Goal: Information Seeking & Learning: Check status

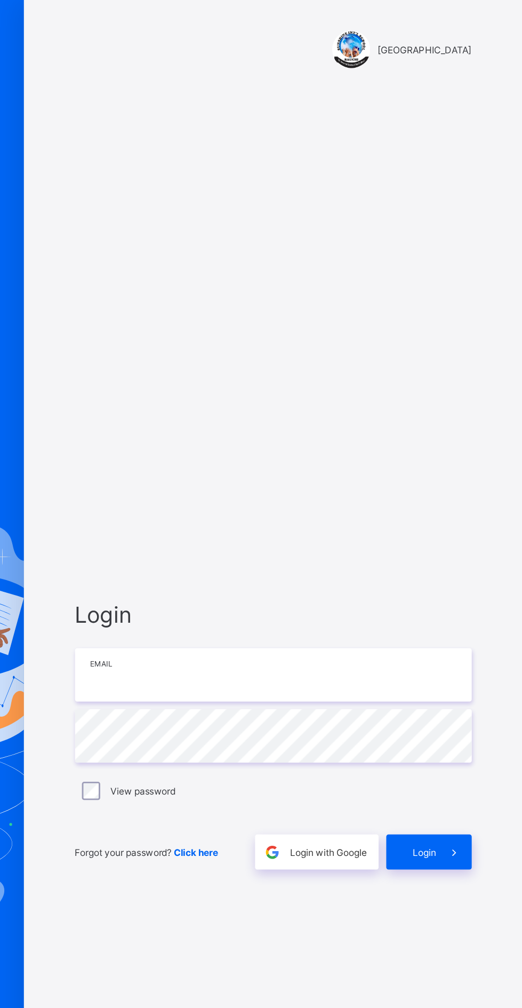
click at [255, 490] on input "email" at bounding box center [348, 471] width 277 height 37
type input "**********"
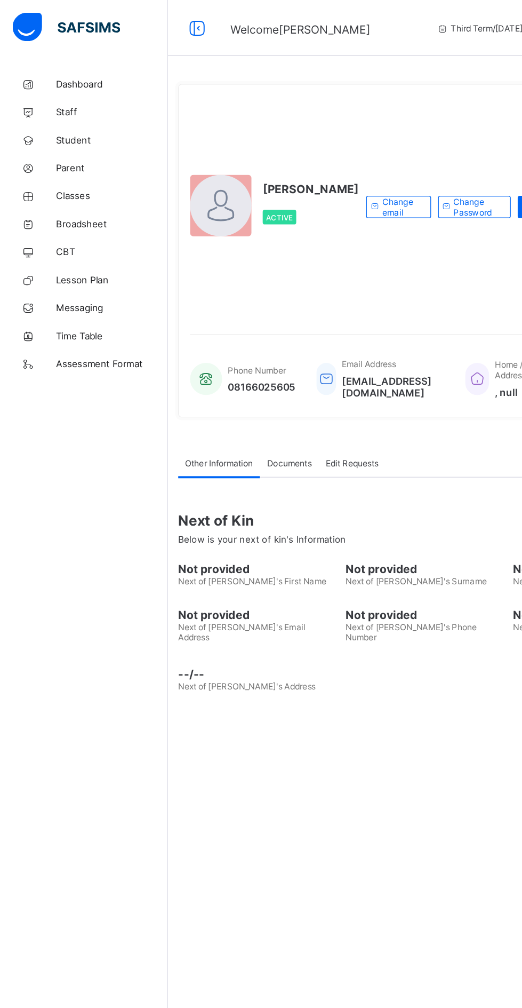
click at [65, 168] on span "Broadsheet" at bounding box center [85, 170] width 85 height 9
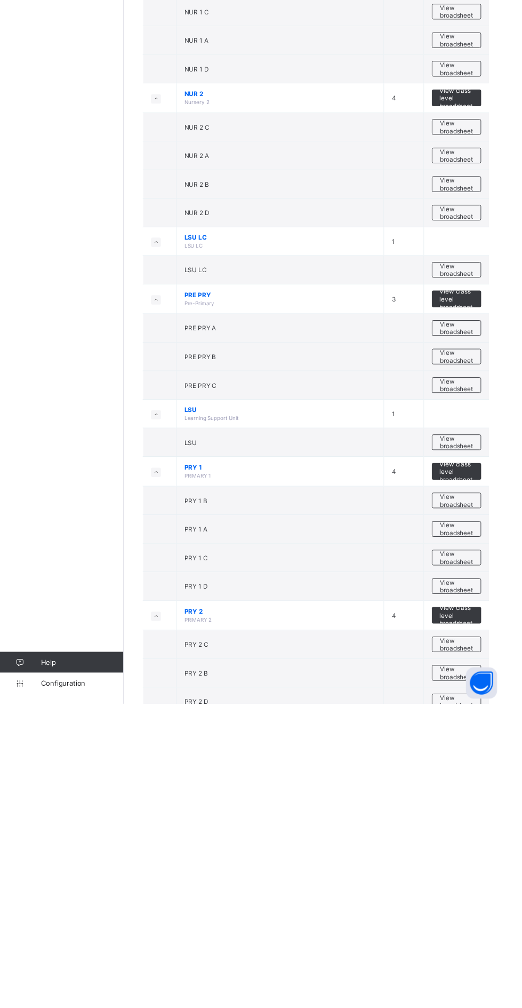
scroll to position [32, 0]
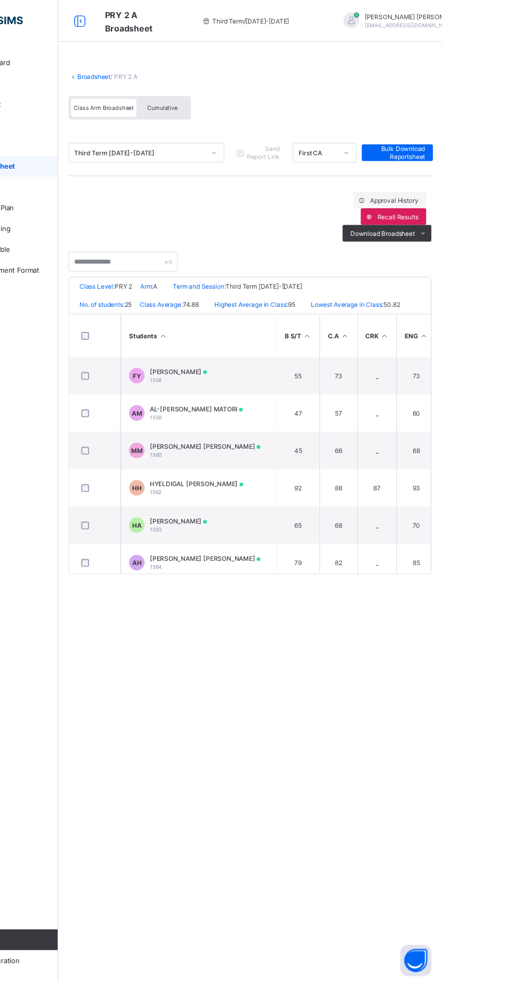
click at [238, 108] on span "Cumulative" at bounding box center [235, 110] width 31 height 7
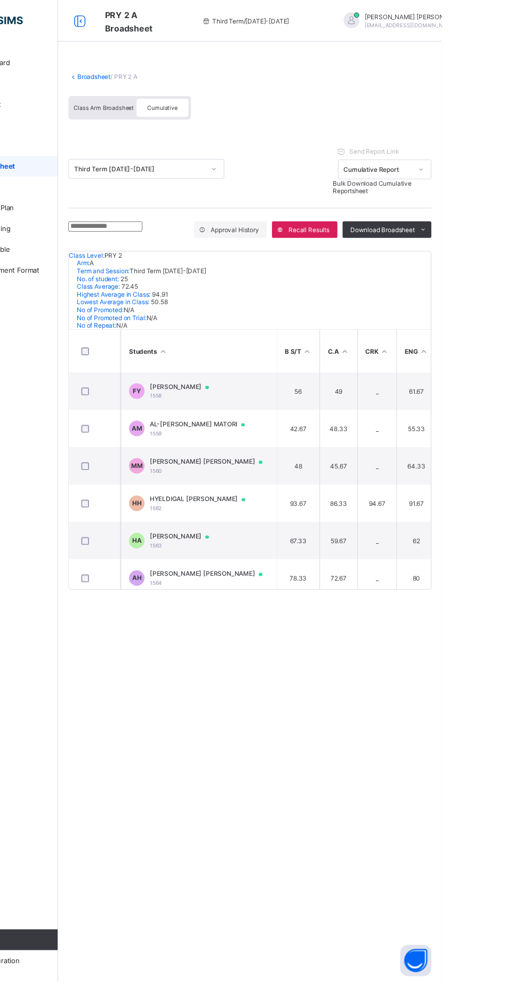
click at [251, 440] on span "AL-[PERSON_NAME] MATORI" at bounding box center [277, 436] width 108 height 9
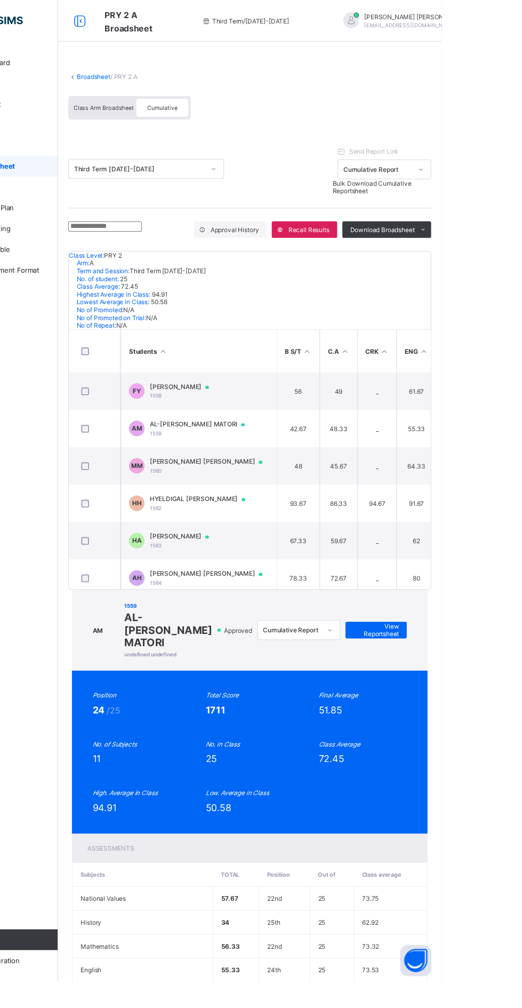
click at [479, 639] on span "View Reportsheet" at bounding box center [455, 647] width 47 height 16
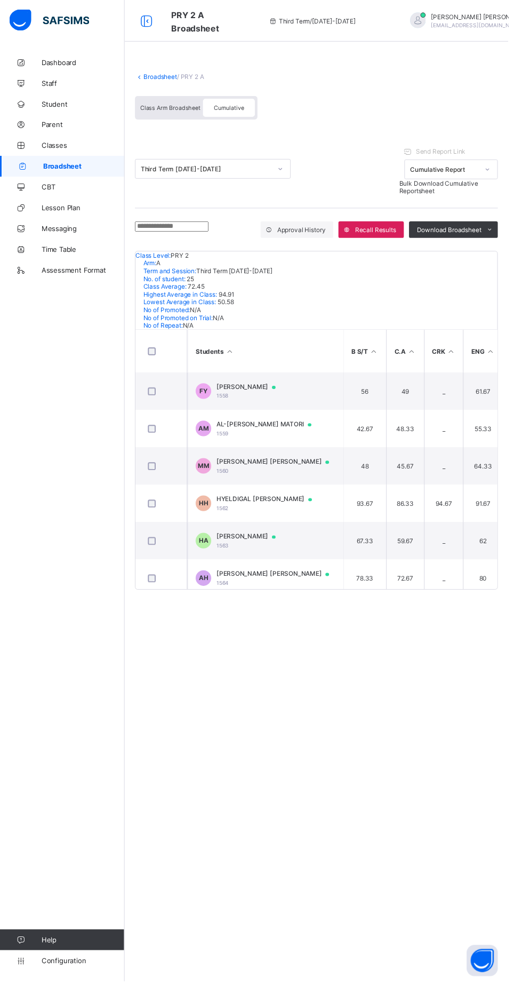
click at [170, 76] on link "Broadsheet" at bounding box center [165, 79] width 34 height 8
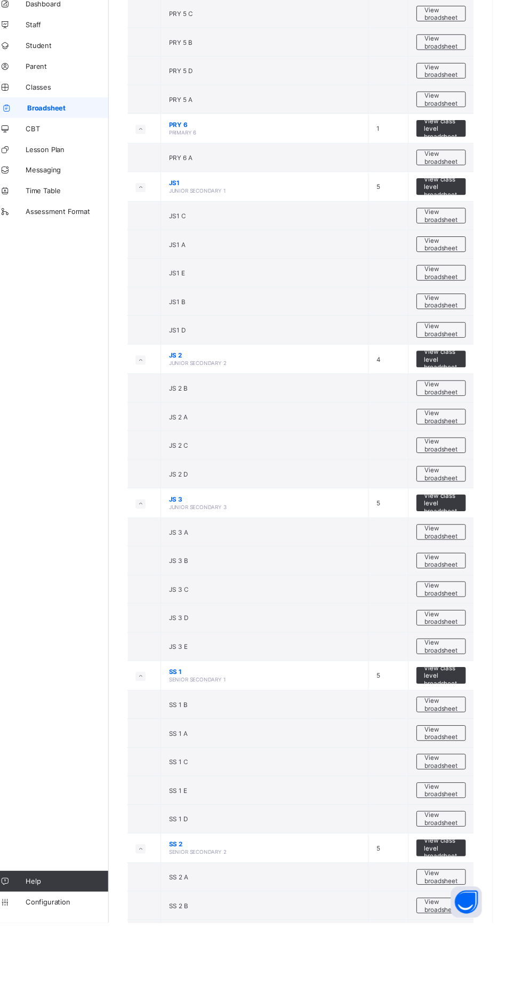
scroll to position [1345, 0]
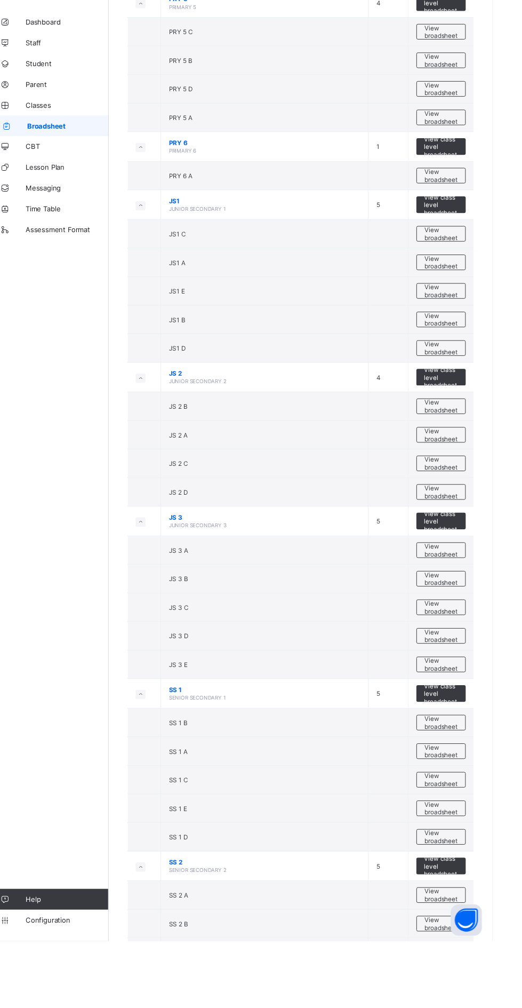
click at [473, 628] on span "View broadsheet" at bounding box center [470, 636] width 34 height 16
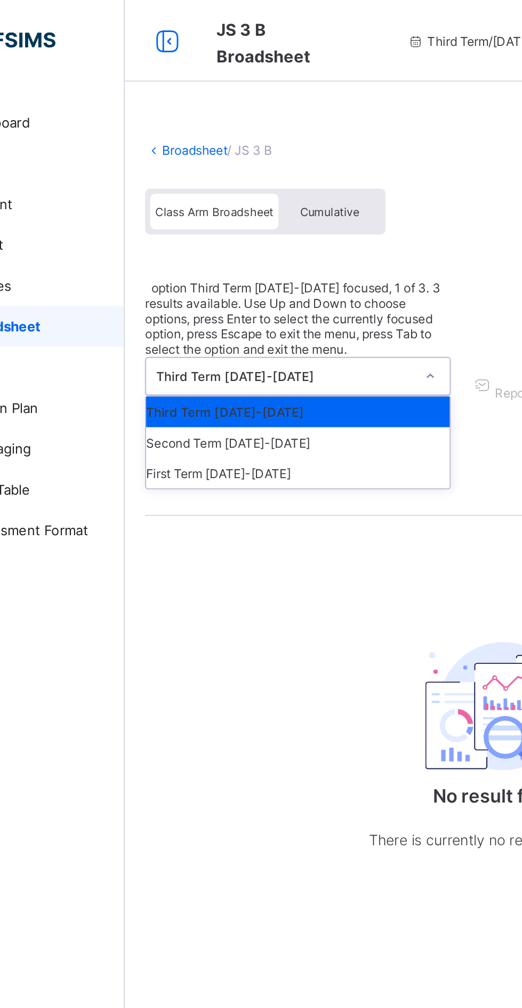
click at [166, 224] on div "Second Term [DATE]-[DATE]" at bounding box center [218, 232] width 159 height 16
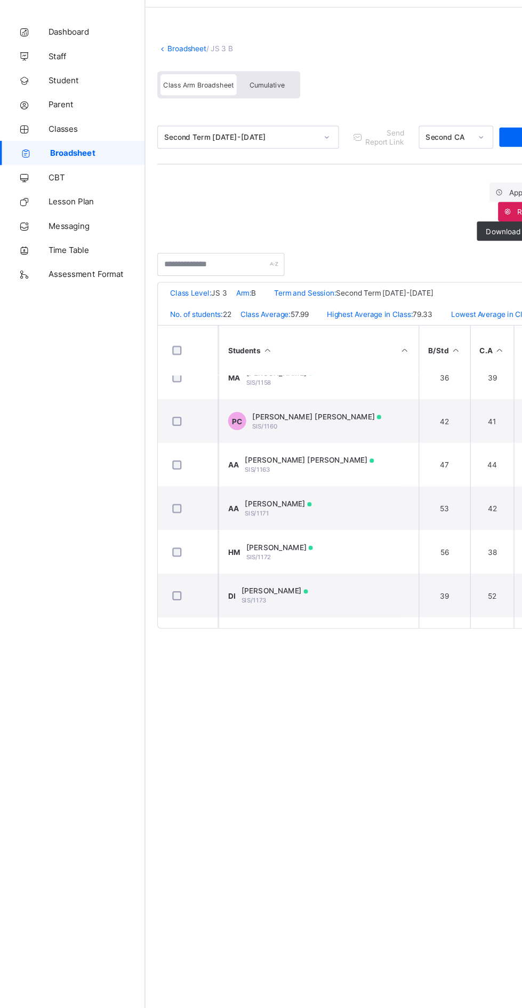
scroll to position [0, 28]
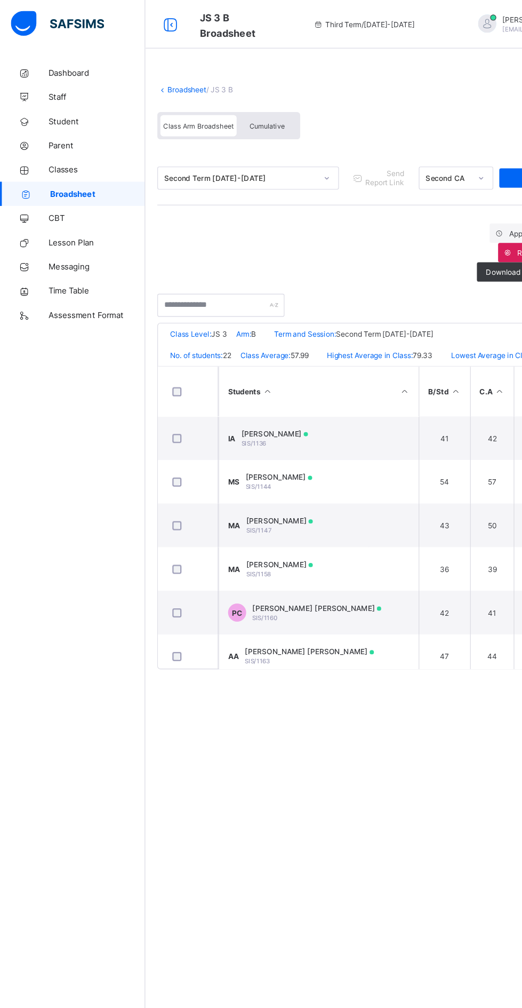
click at [53, 106] on span "Student" at bounding box center [85, 106] width 85 height 9
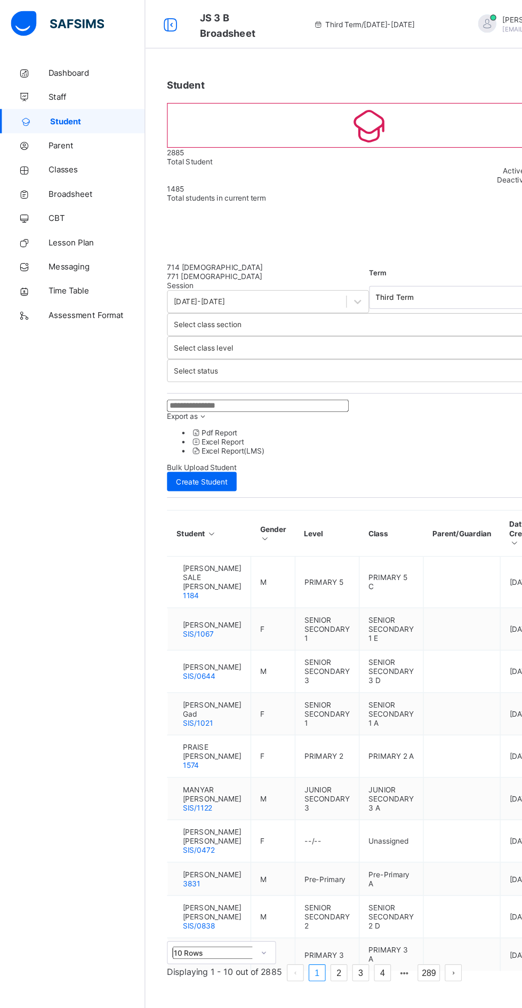
click at [185, 355] on input "text" at bounding box center [227, 357] width 160 height 11
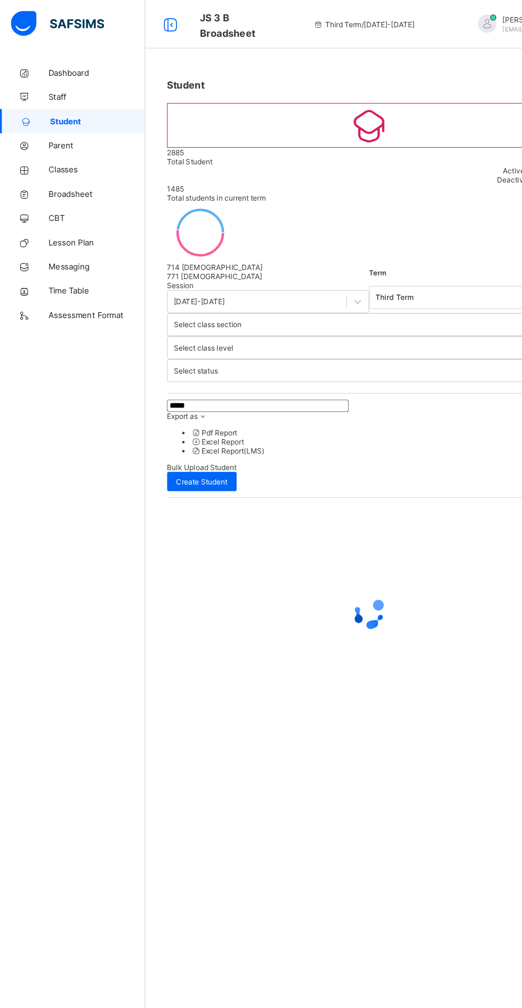
type input "******"
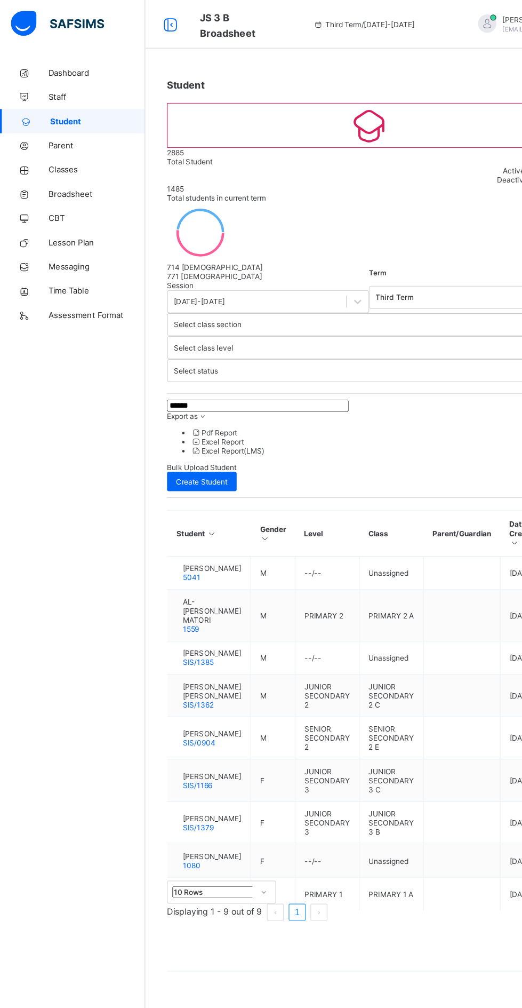
click at [65, 183] on link "CBT" at bounding box center [64, 191] width 128 height 21
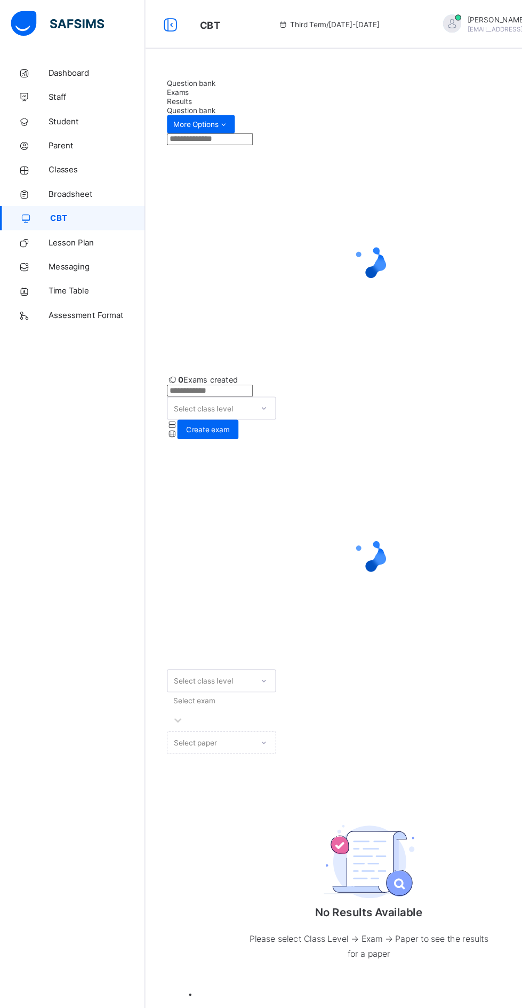
click at [66, 172] on span "Broadsheet" at bounding box center [85, 170] width 85 height 9
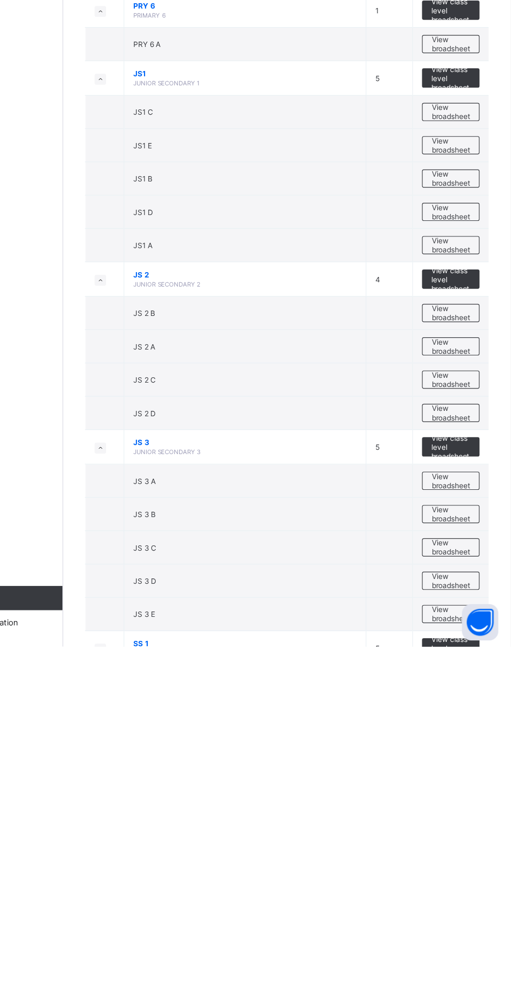
scroll to position [1116, 0]
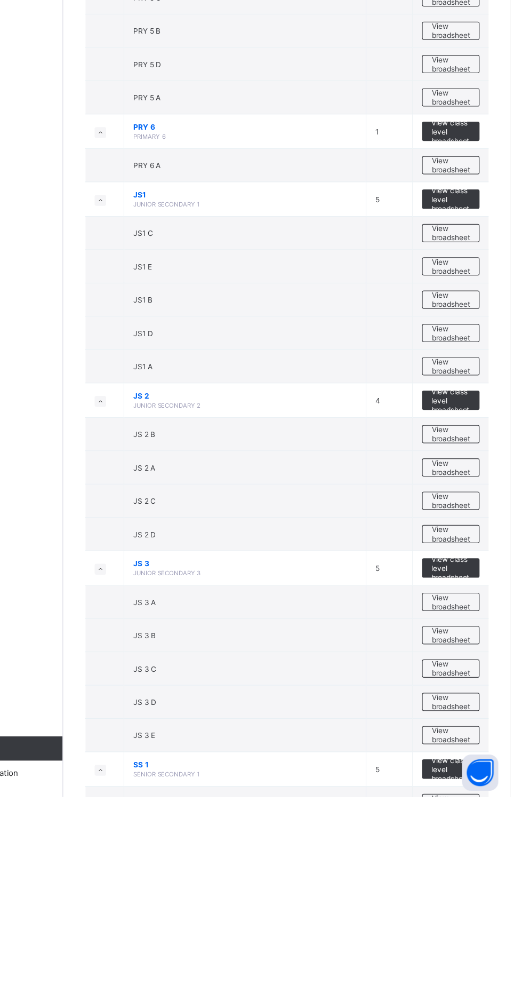
click at [480, 887] on span "View broadsheet" at bounding box center [470, 895] width 34 height 16
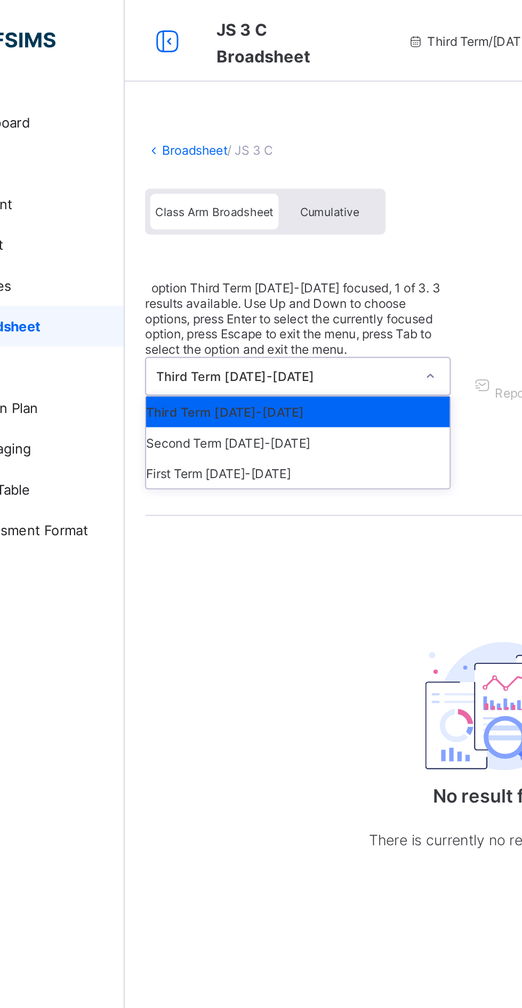
click at [178, 224] on div "Second Term [DATE]-[DATE]" at bounding box center [218, 232] width 159 height 16
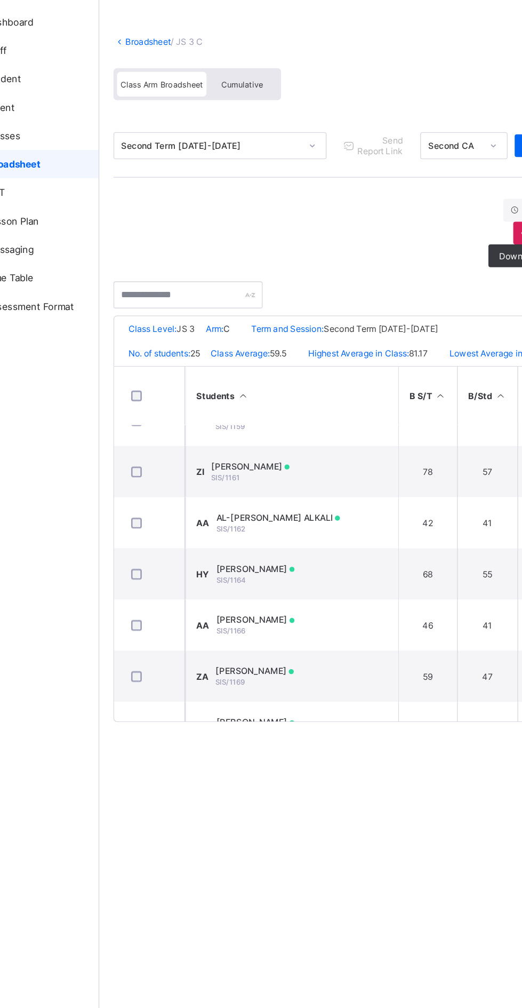
scroll to position [216, 0]
click at [275, 516] on span "[PERSON_NAME]" at bounding box center [245, 512] width 59 height 8
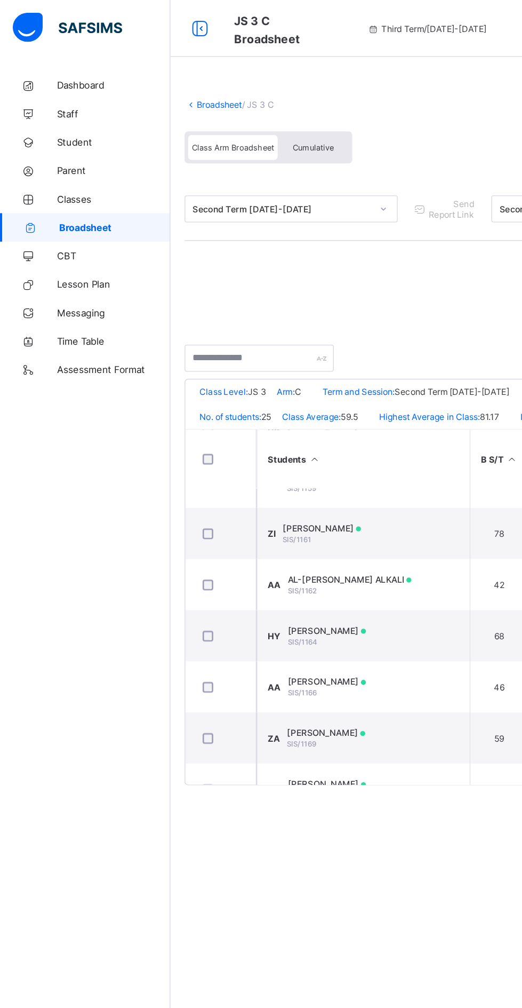
click at [57, 101] on link "Student" at bounding box center [64, 106] width 128 height 21
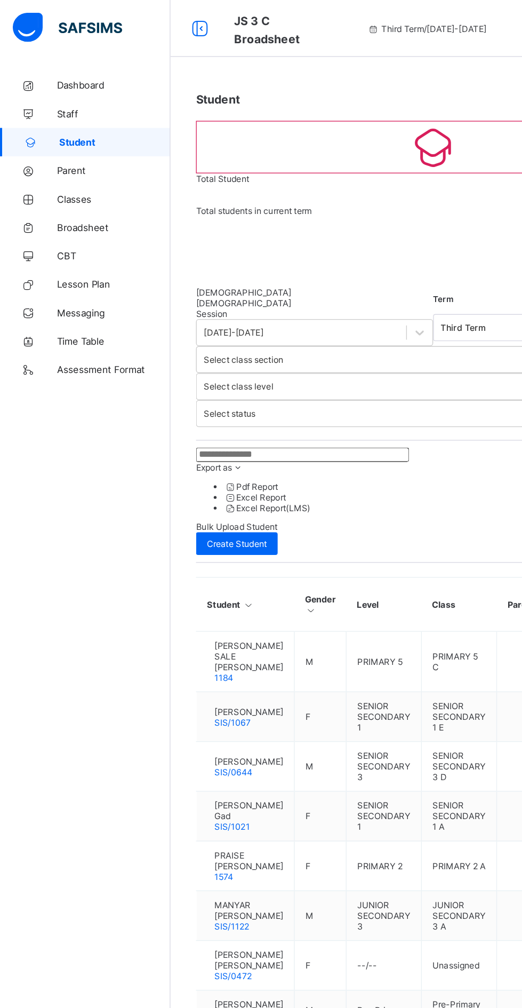
click at [183, 342] on div "Session [DATE]-[DATE] Term Third Term Select class section Select class level S…" at bounding box center [325, 540] width 356 height 617
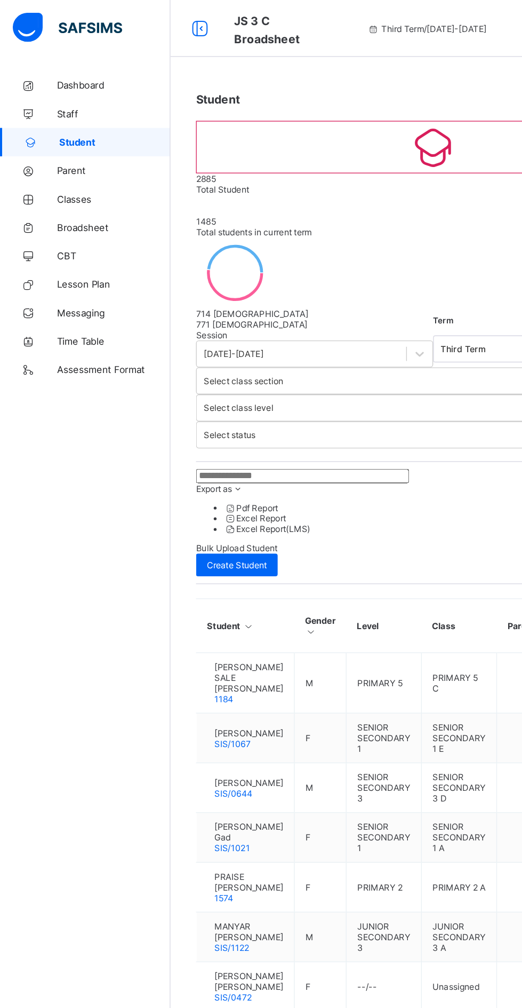
click at [213, 358] on input "text" at bounding box center [227, 357] width 160 height 11
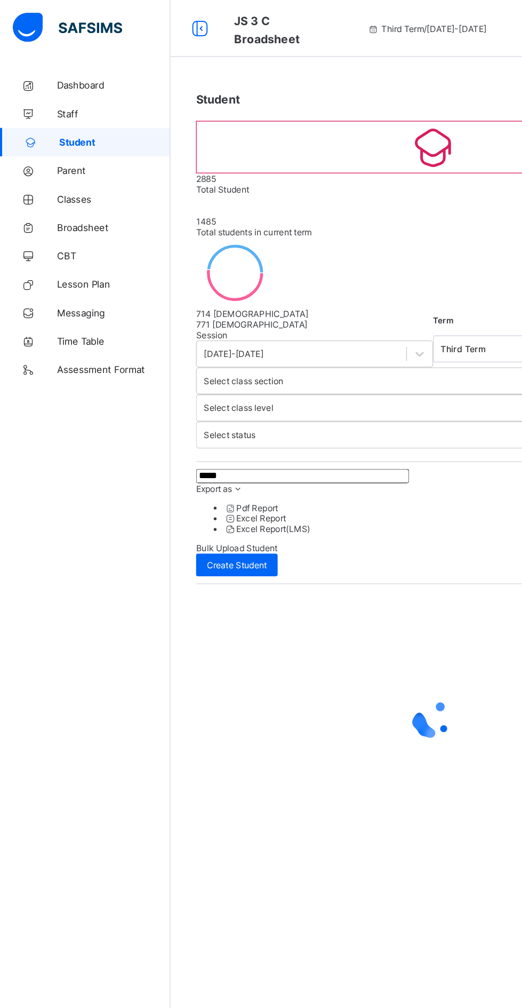
type input "******"
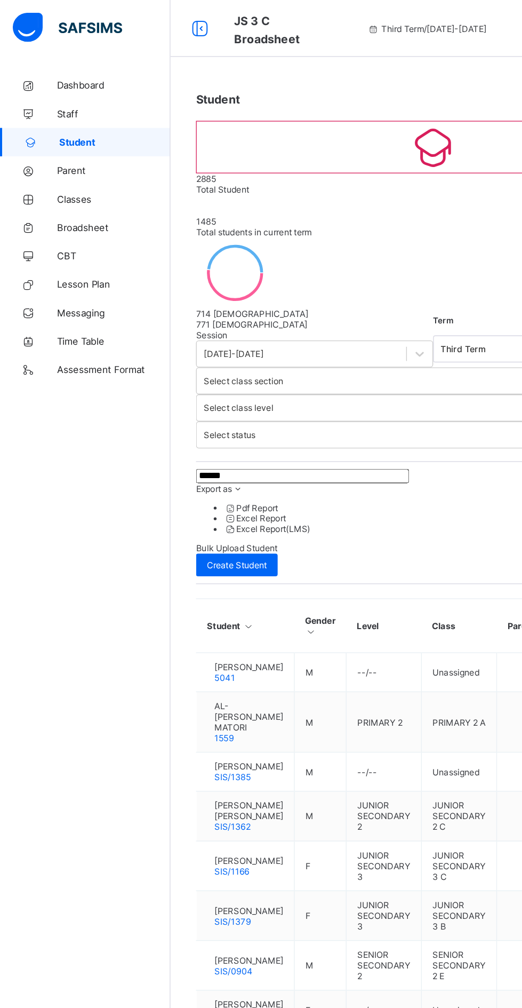
click at [60, 171] on span "Broadsheet" at bounding box center [85, 170] width 85 height 9
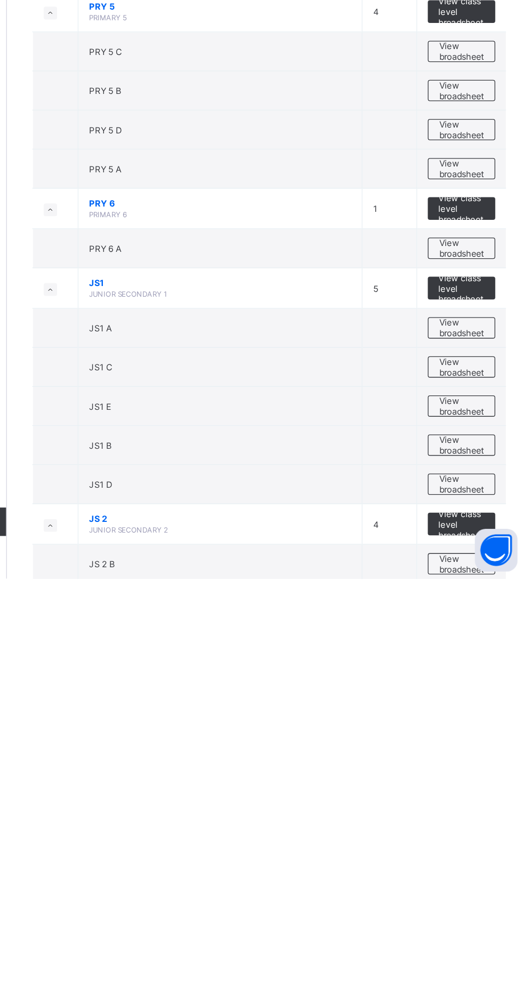
scroll to position [831, 0]
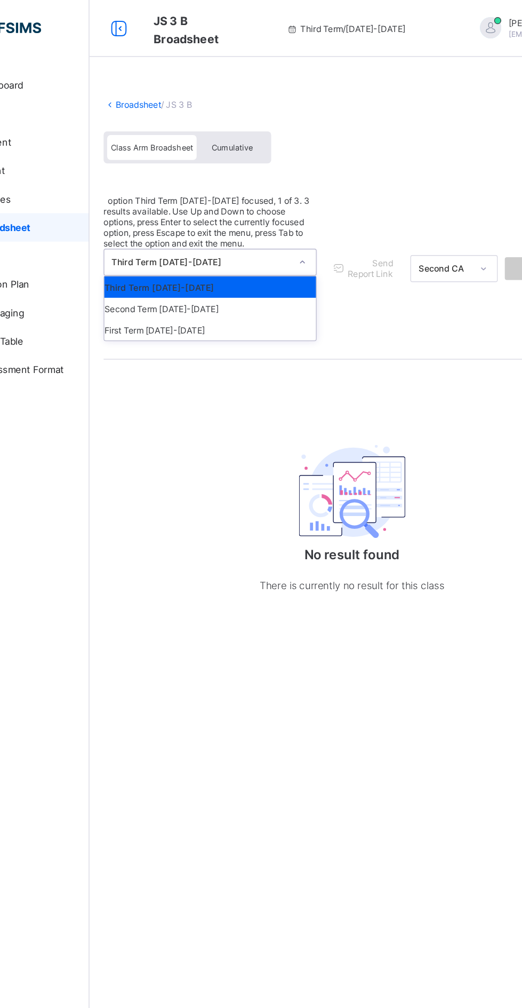
click at [178, 224] on div "Second Term [DATE]-[DATE]" at bounding box center [218, 232] width 159 height 16
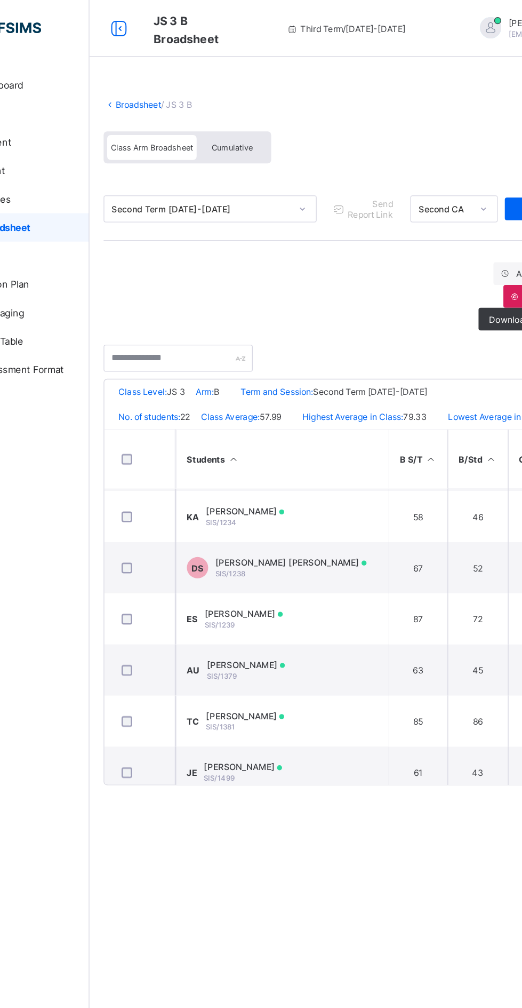
scroll to position [521, 0]
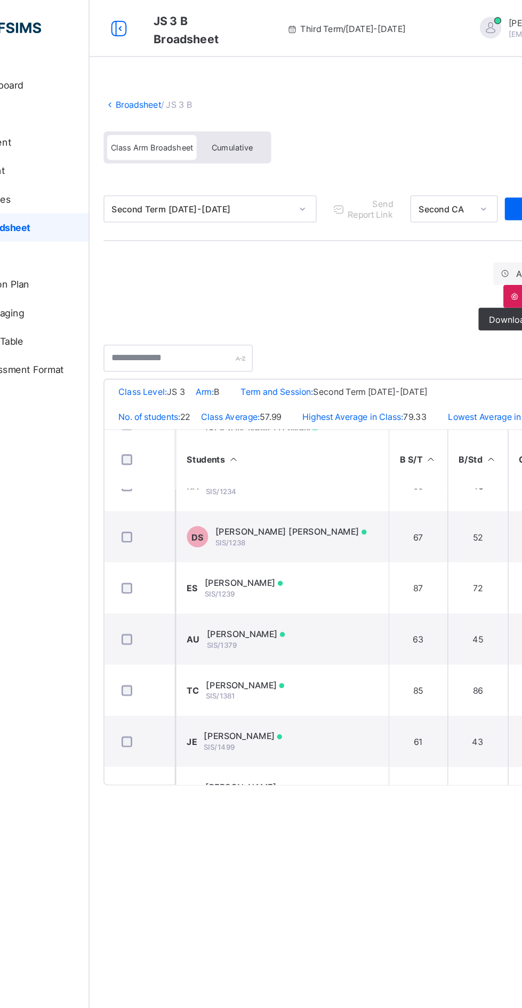
click at [295, 496] on td "AU [PERSON_NAME] USMAN SIS/1379" at bounding box center [273, 480] width 160 height 38
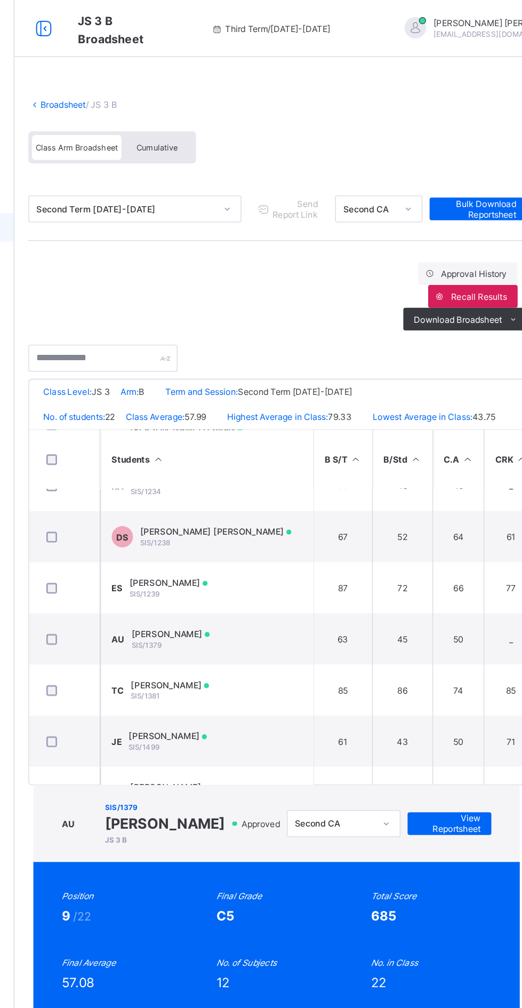
click at [468, 610] on span "View Reportsheet" at bounding box center [455, 618] width 47 height 16
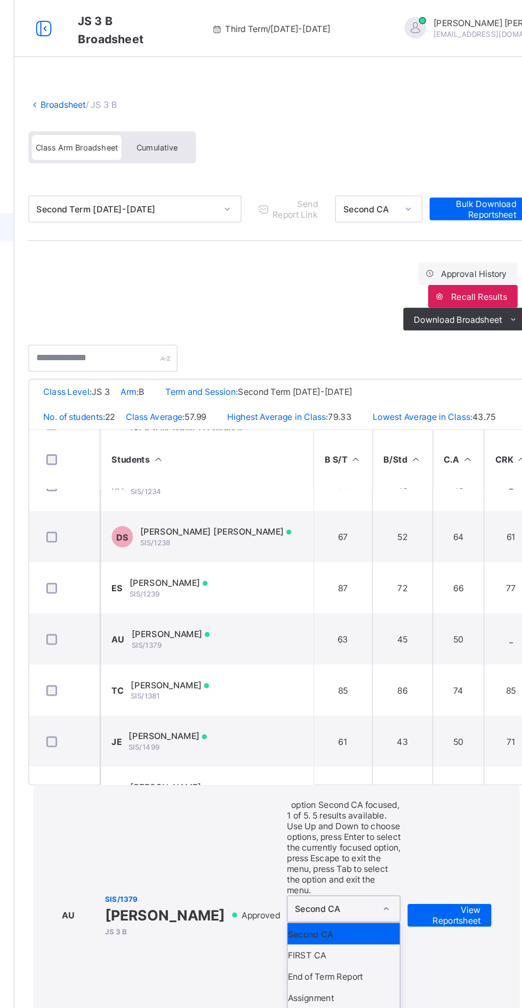
click at [376, 725] on div "End of Term Report" at bounding box center [376, 733] width 84 height 16
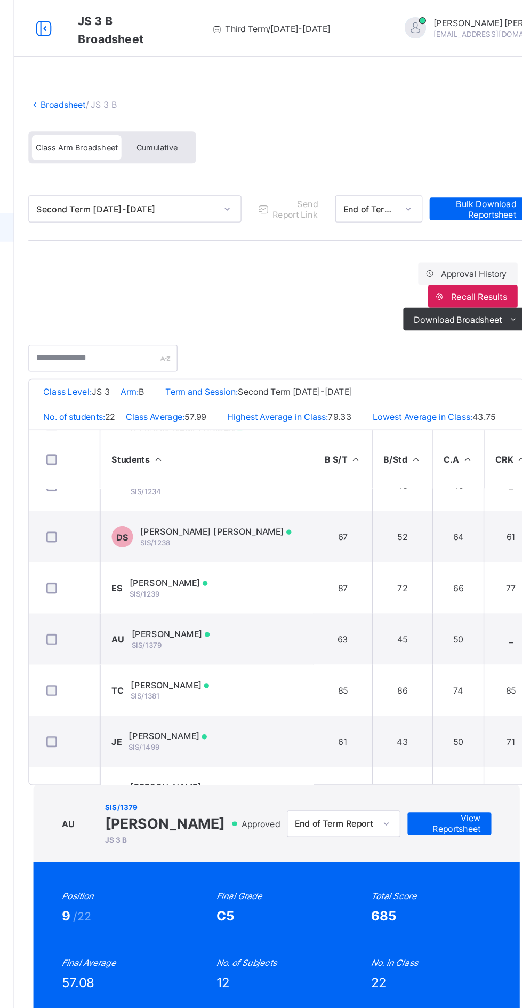
click at [469, 610] on span "View Reportsheet" at bounding box center [455, 618] width 47 height 16
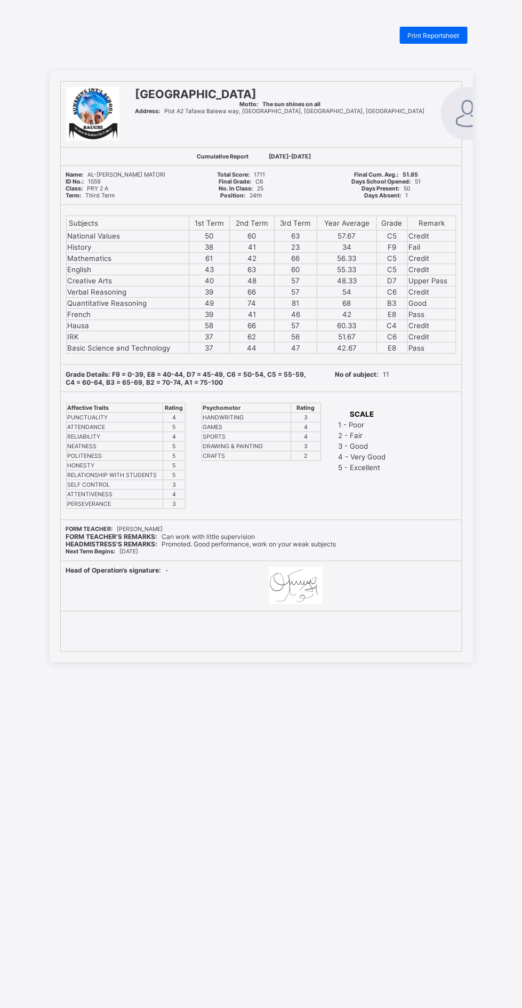
click at [438, 34] on span "Print Reportsheet" at bounding box center [434, 35] width 52 height 8
